Goal: Task Accomplishment & Management: Manage account settings

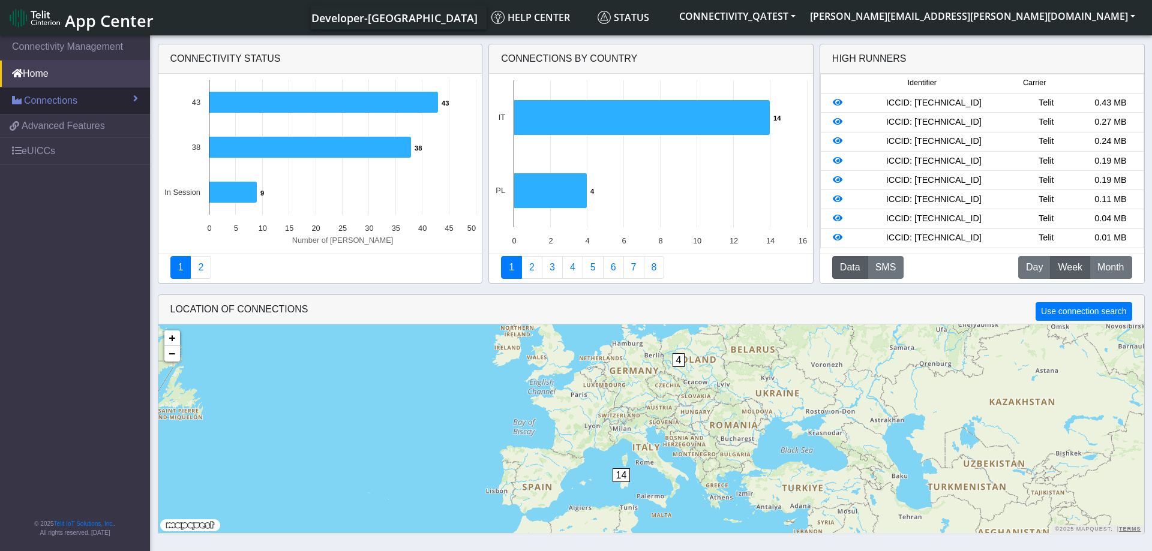
click at [79, 109] on link "Connections" at bounding box center [75, 101] width 150 height 26
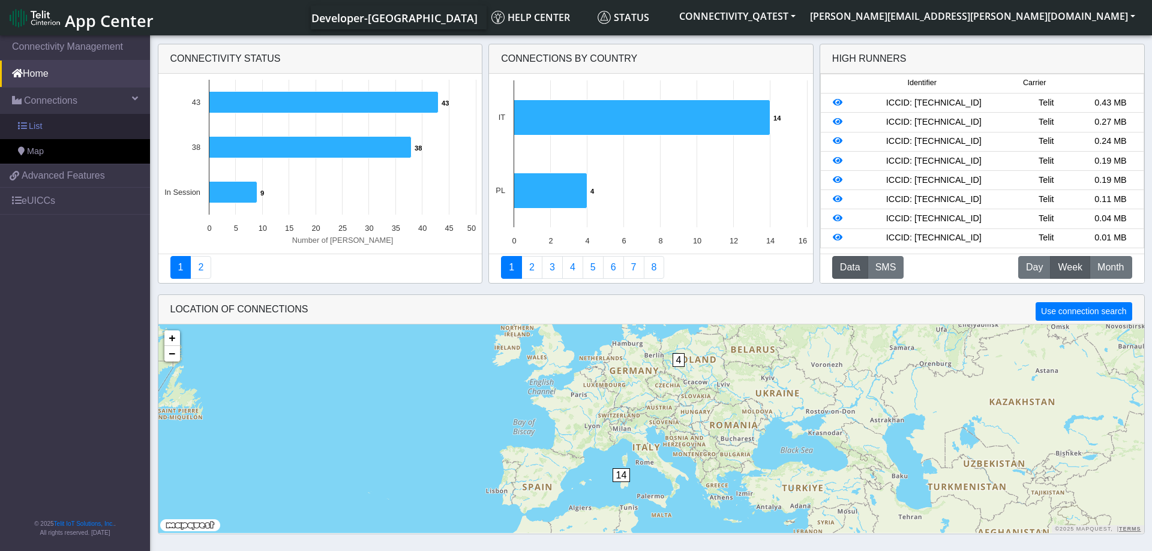
click at [50, 129] on link "List" at bounding box center [75, 126] width 150 height 25
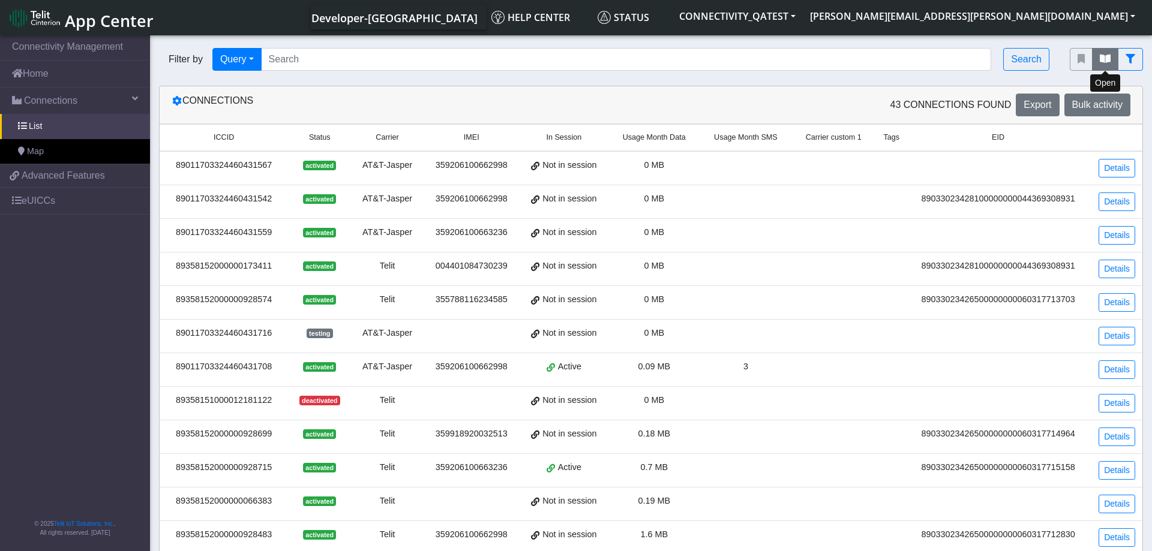
click at [1098, 64] on button "fitlers menu" at bounding box center [1105, 59] width 26 height 23
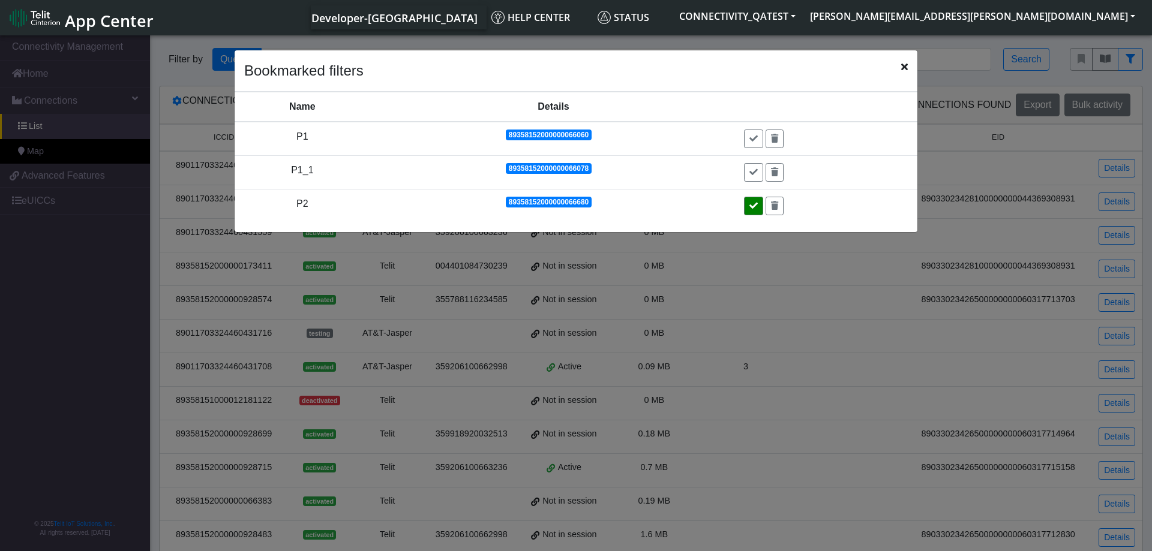
click at [758, 208] on icon at bounding box center [753, 206] width 8 height 8
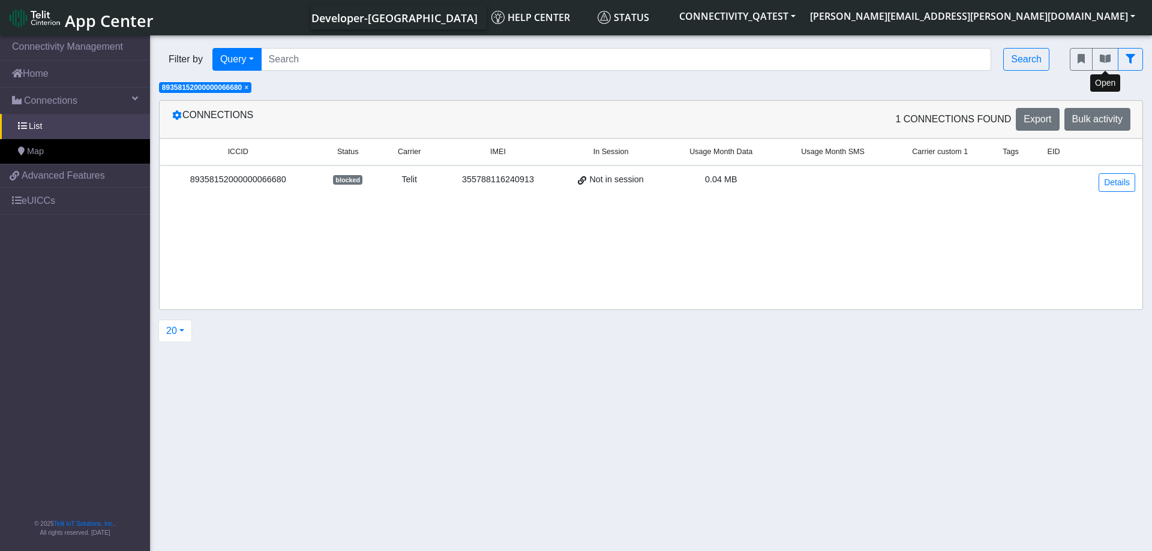
click at [275, 183] on div "89358152000000066680" at bounding box center [238, 179] width 143 height 13
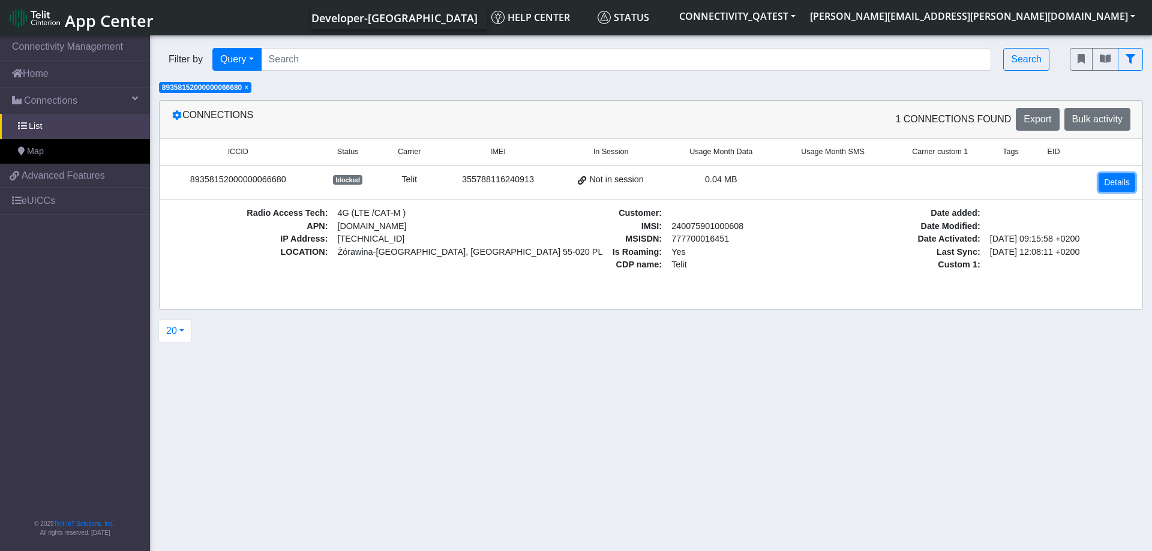
click at [1120, 182] on link "Details" at bounding box center [1116, 182] width 37 height 19
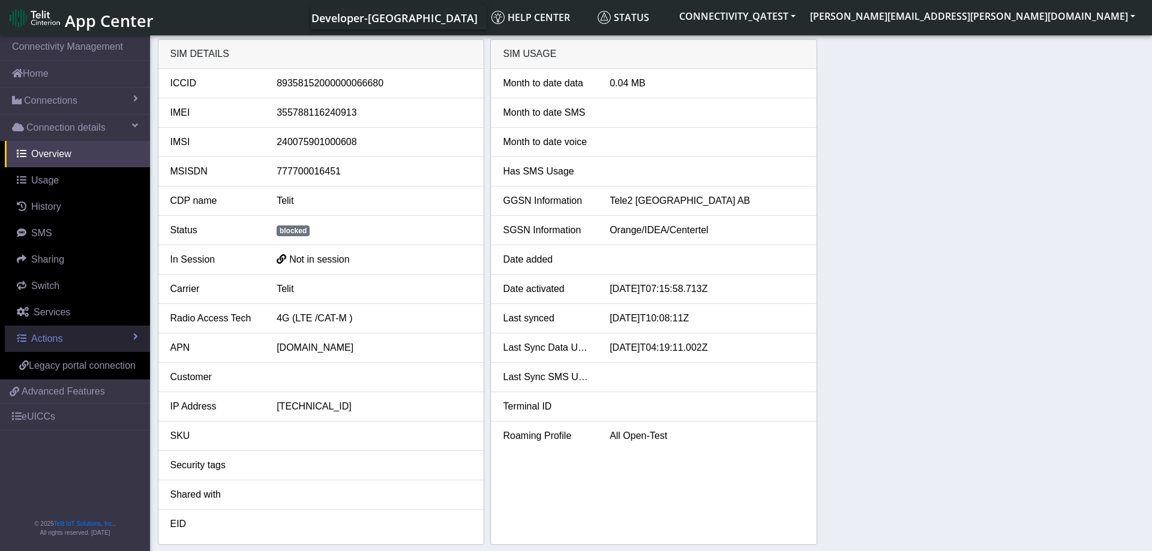
click at [130, 343] on link "Actions" at bounding box center [77, 339] width 145 height 26
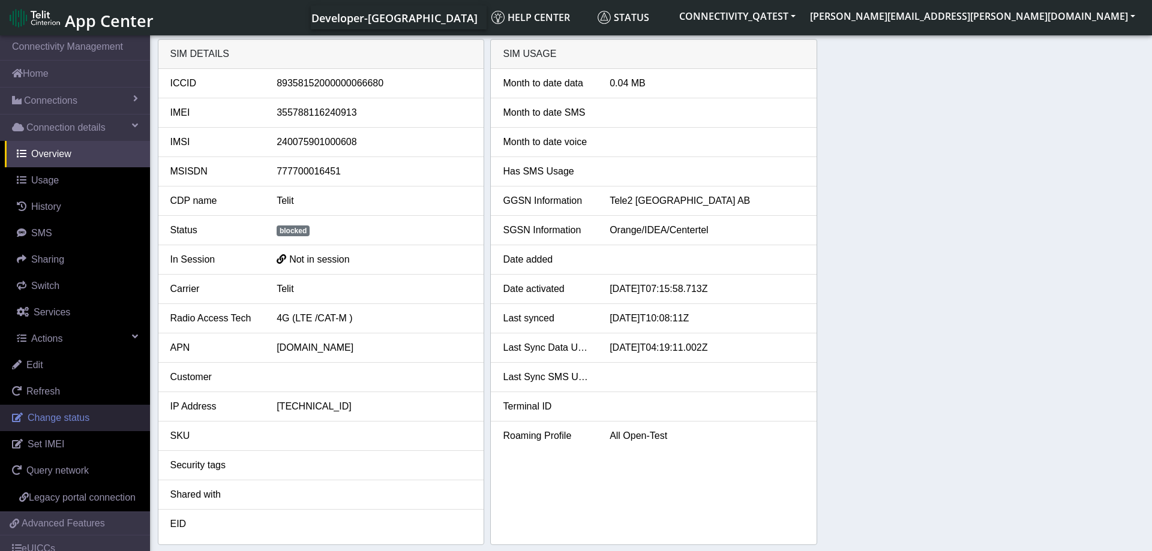
click at [67, 423] on span "Change status" at bounding box center [59, 418] width 62 height 10
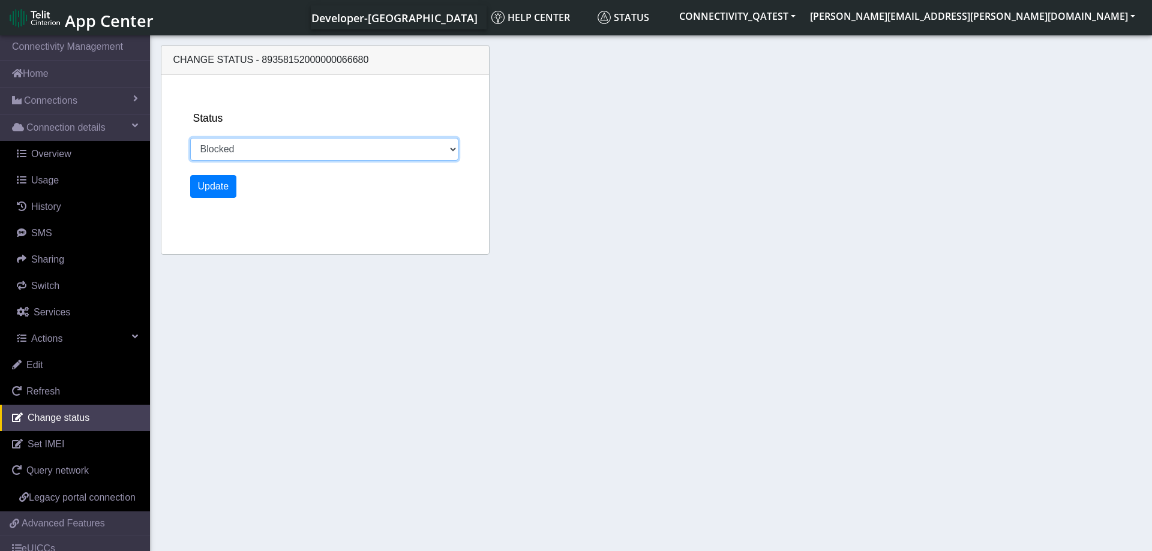
click at [190, 138] on select "Activated Deactivated Blocked" at bounding box center [324, 149] width 269 height 23
select select "deactivated"
click option "Deactivated" at bounding box center [0, 0] width 0 height 0
click at [212, 185] on button "Update" at bounding box center [213, 186] width 47 height 23
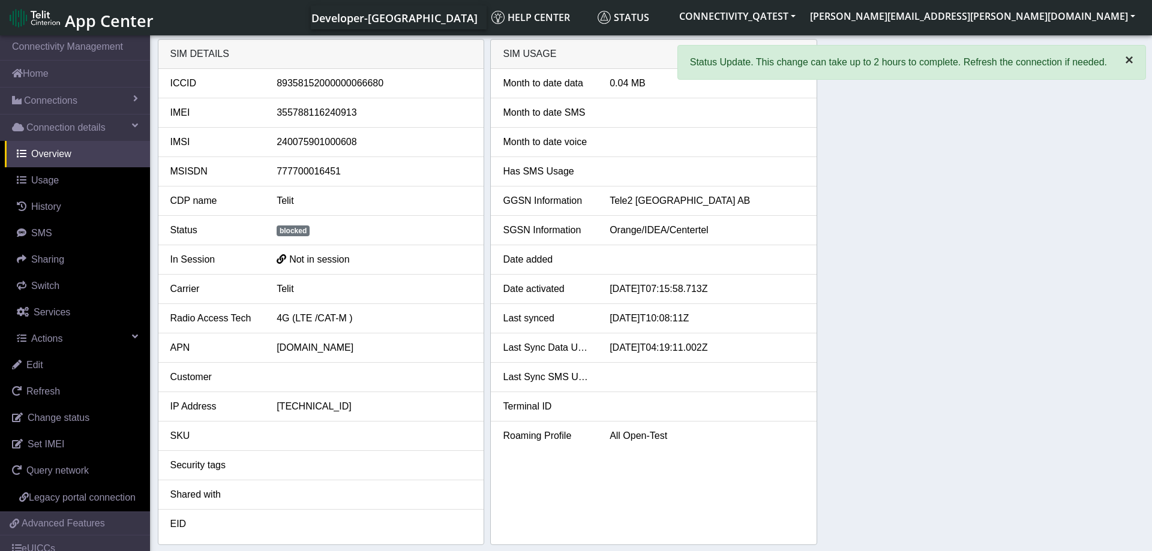
click at [1128, 64] on span "×" at bounding box center [1129, 60] width 8 height 16
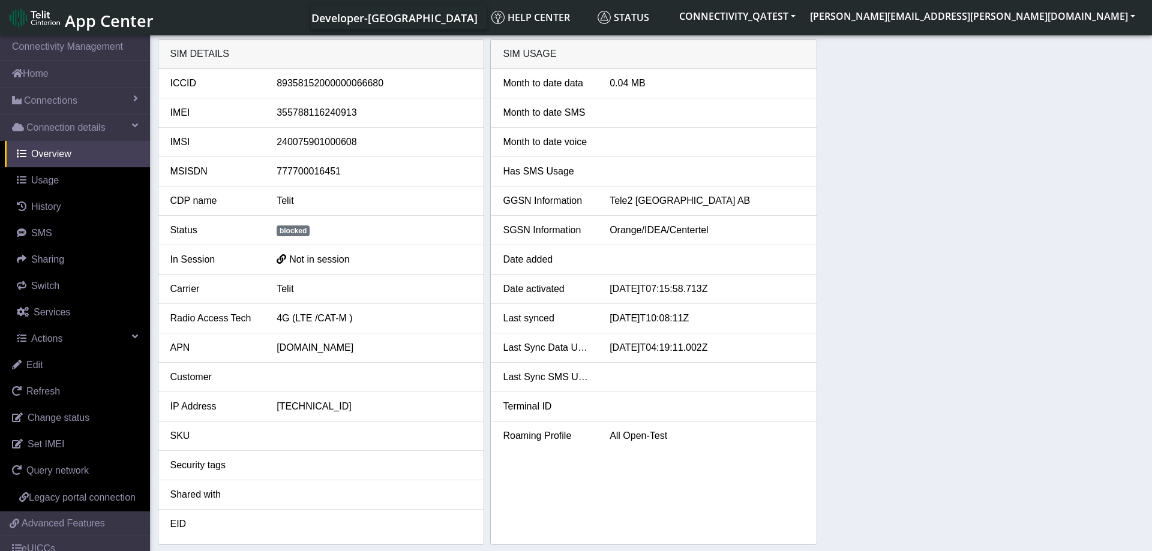
click at [1015, 169] on div "SIM details ICCID [TECHNICAL_ID] IMEI [TECHNICAL_ID] IMSI [TECHNICAL_ID] MSISDN…" at bounding box center [651, 292] width 987 height 506
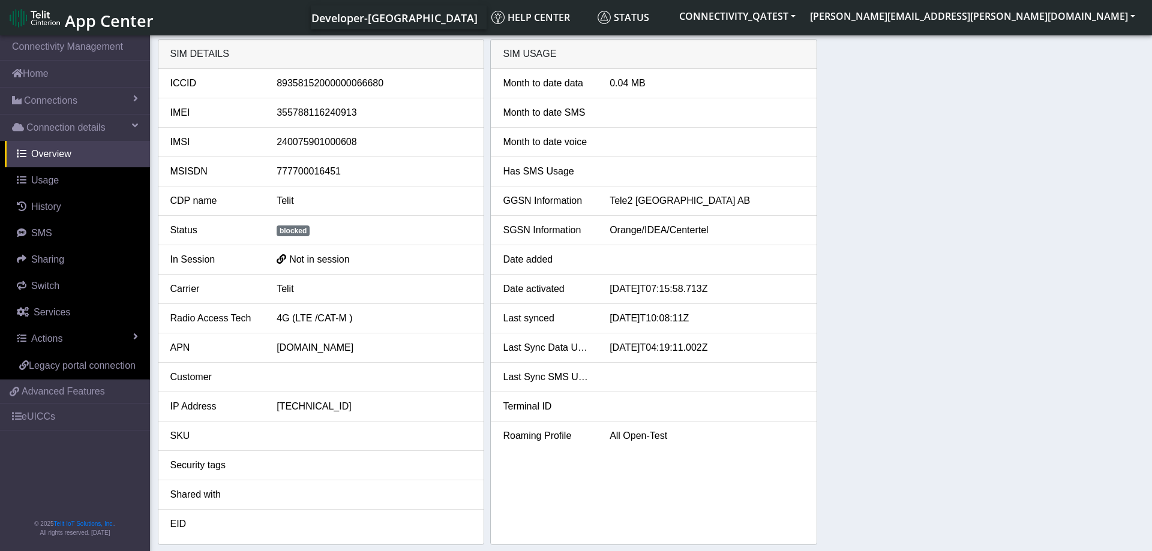
click at [901, 284] on div "SIM details ICCID [TECHNICAL_ID] IMEI [TECHNICAL_ID] IMSI [TECHNICAL_ID] MSISDN…" at bounding box center [651, 292] width 987 height 506
click at [907, 280] on div "SIM details ICCID [TECHNICAL_ID] IMEI [TECHNICAL_ID] IMSI [TECHNICAL_ID] MSISDN…" at bounding box center [651, 292] width 987 height 506
click at [912, 253] on div "SIM details ICCID 89358152000000066680 IMEI 355788116240913 IMSI 24007590100060…" at bounding box center [651, 292] width 987 height 506
